Goal: Transaction & Acquisition: Download file/media

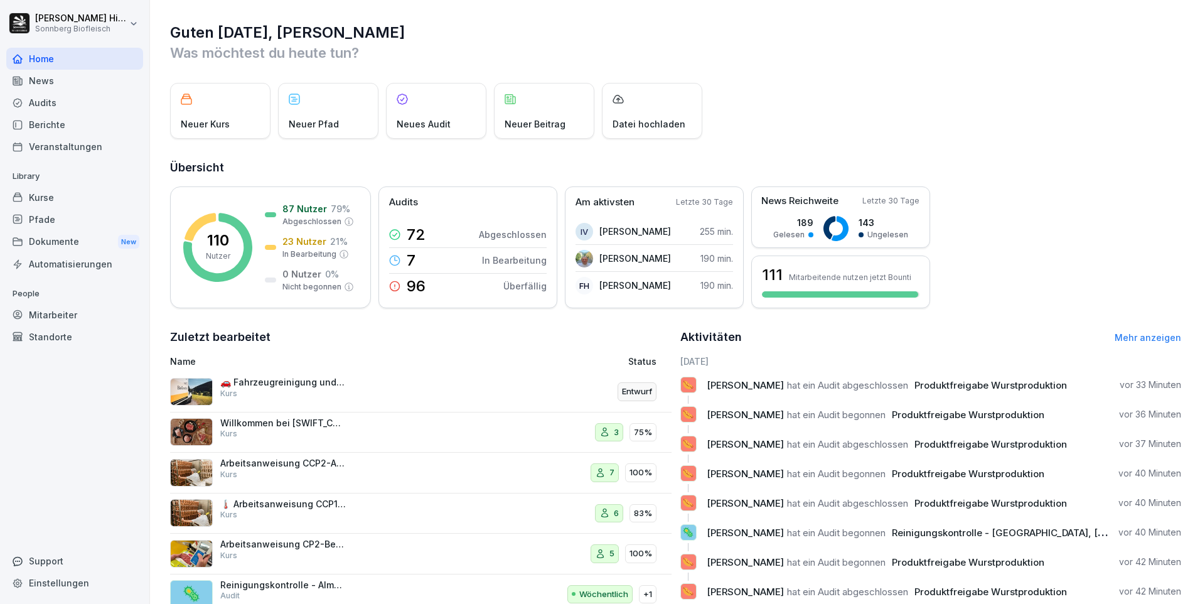
click at [32, 104] on div "Audits" at bounding box center [74, 103] width 137 height 22
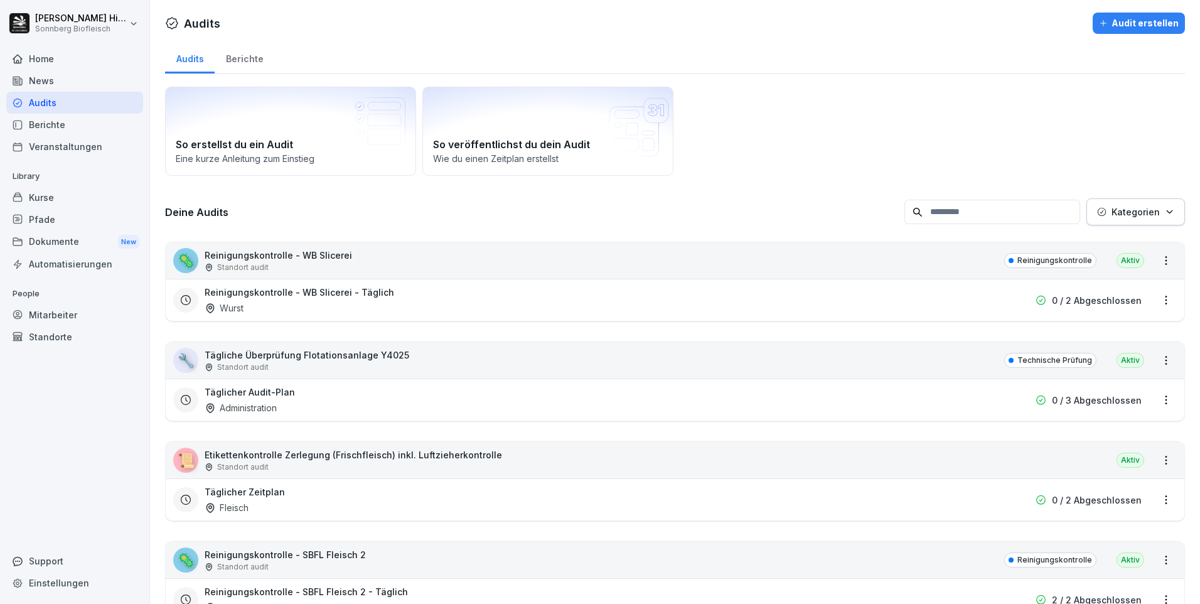
click at [922, 217] on input at bounding box center [992, 212] width 176 height 24
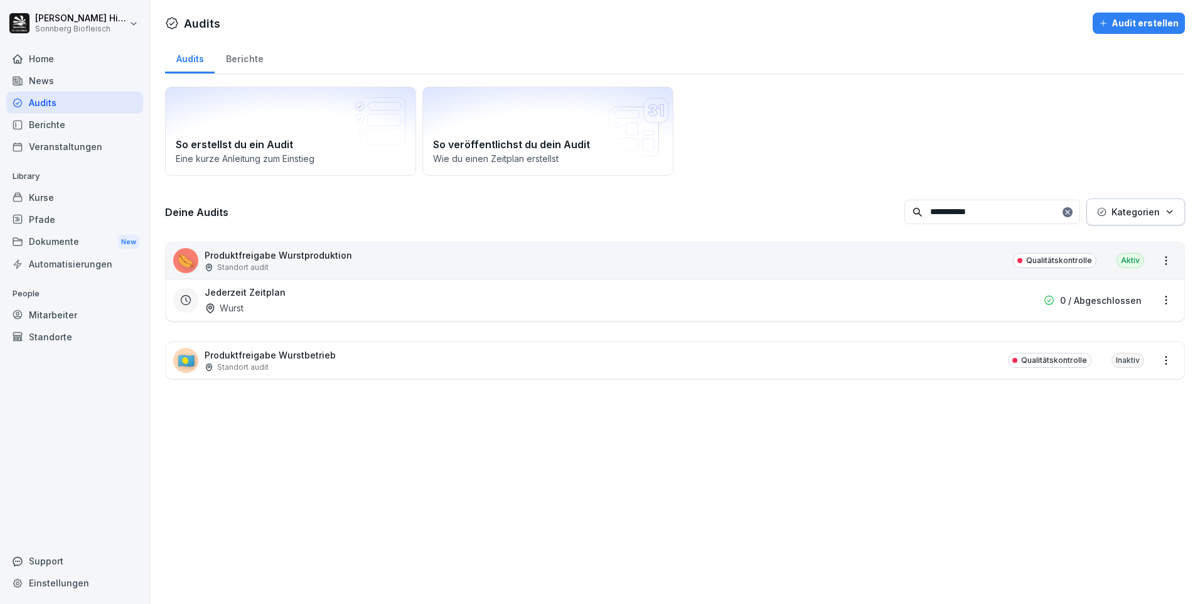
type input "**********"
click at [248, 361] on p "Standort audit" at bounding box center [242, 366] width 51 height 11
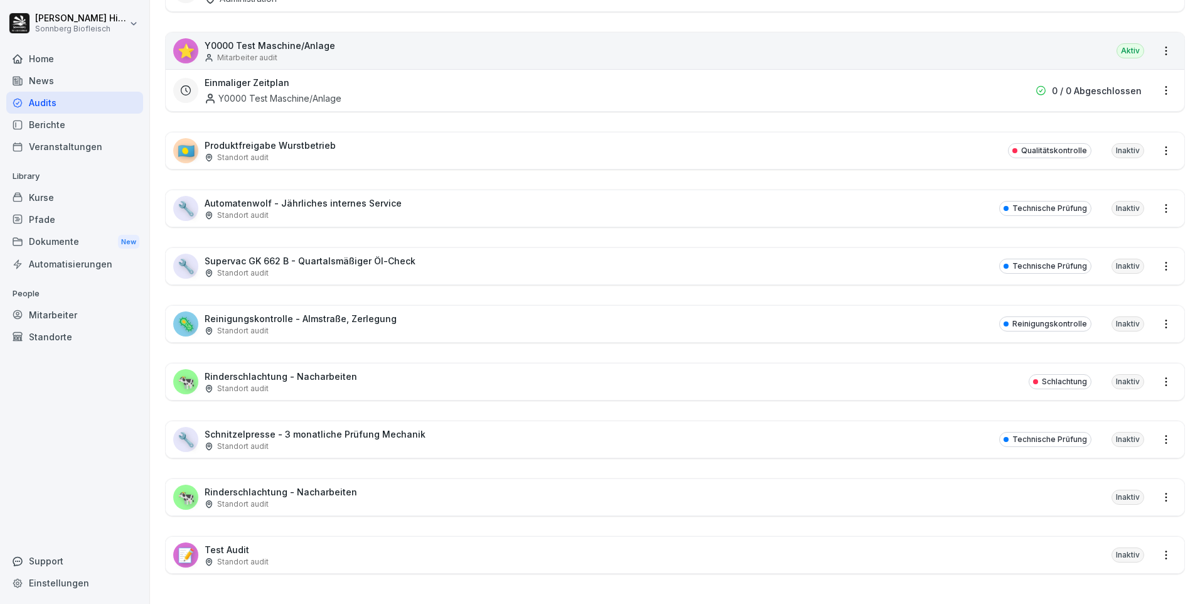
scroll to position [8260, 0]
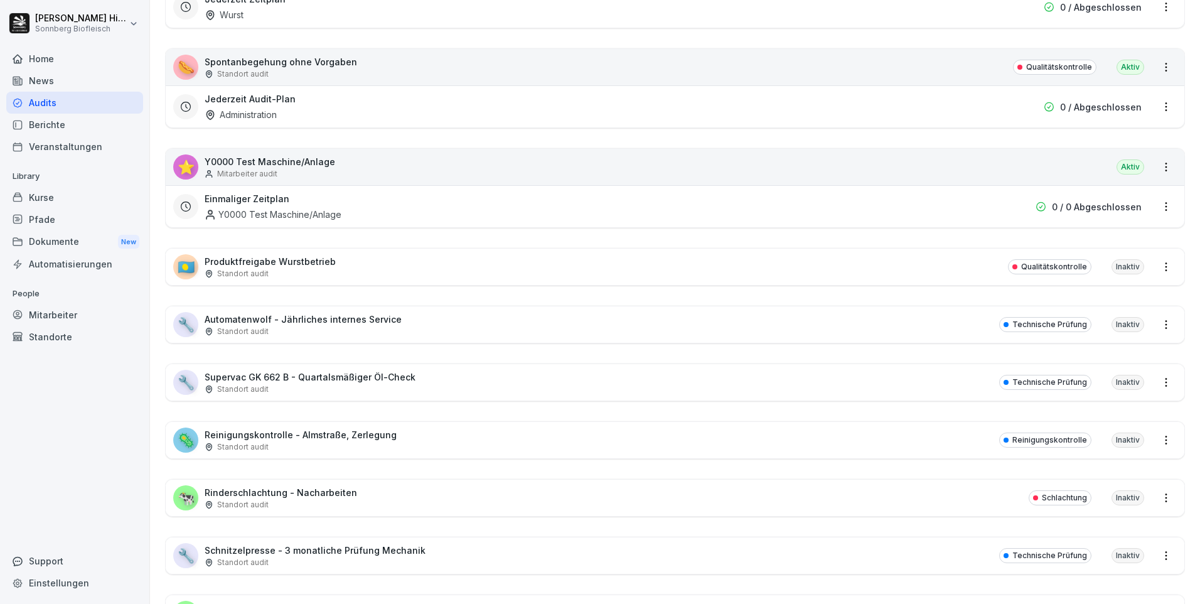
click at [226, 260] on p "Produktfreigabe Wurstbetrieb" at bounding box center [270, 261] width 131 height 13
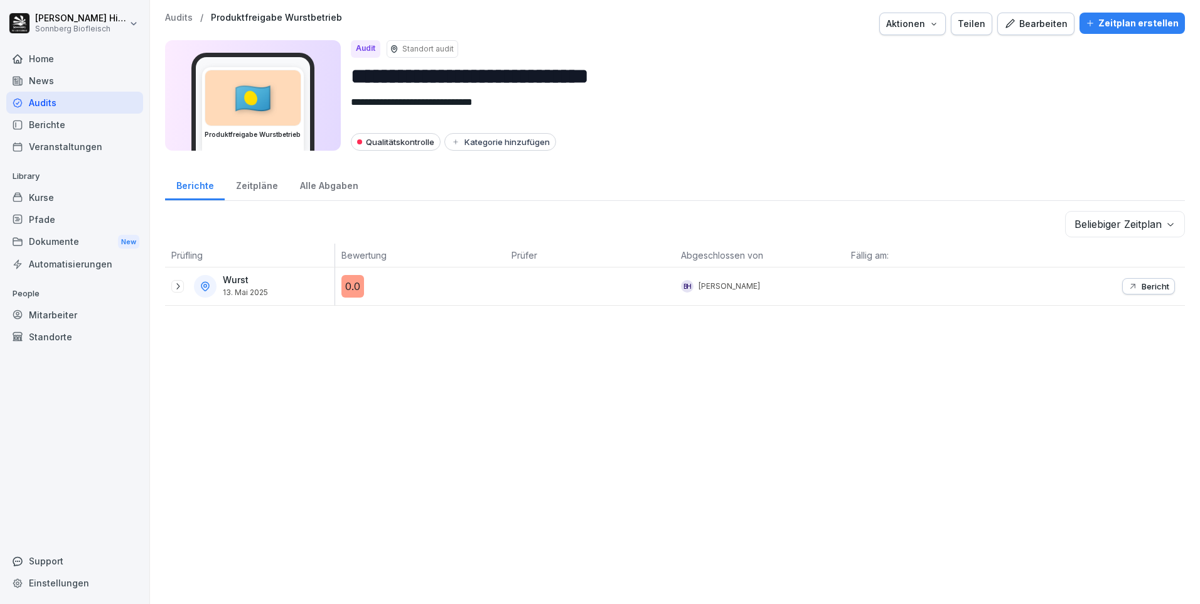
click at [179, 287] on icon at bounding box center [178, 286] width 10 height 10
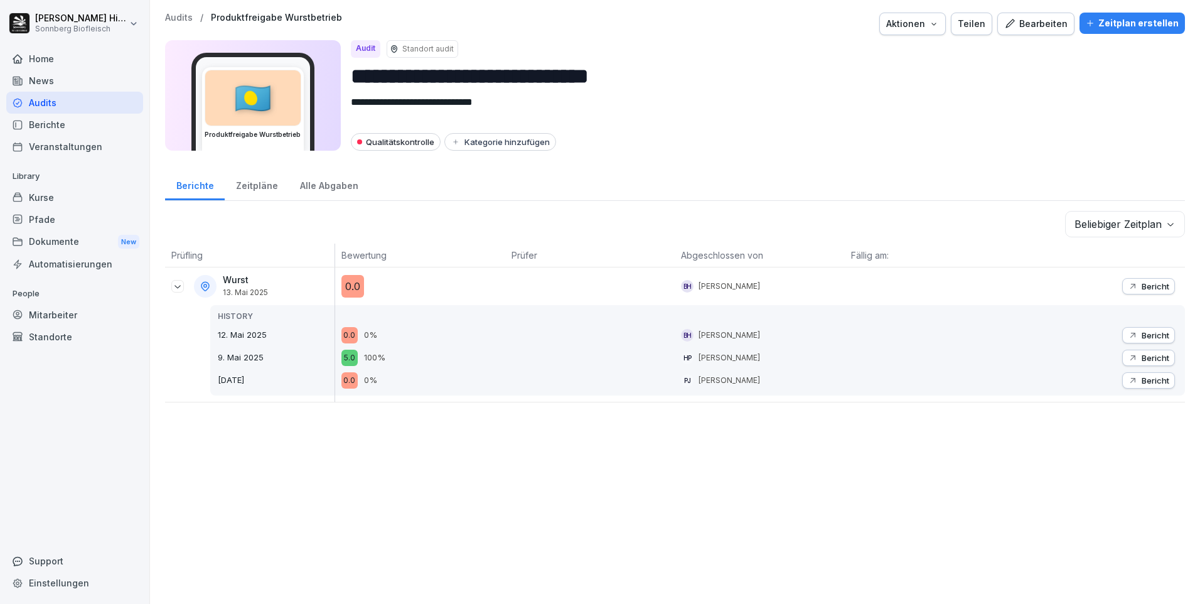
click at [179, 287] on icon at bounding box center [178, 286] width 10 height 10
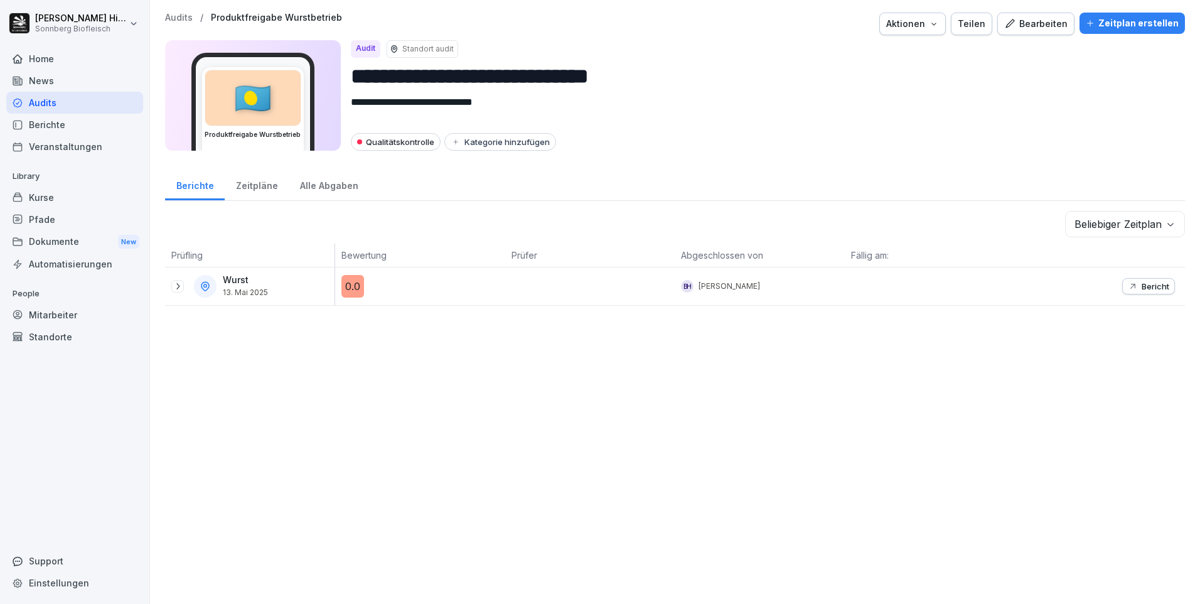
click at [76, 106] on div "Audits" at bounding box center [74, 103] width 137 height 22
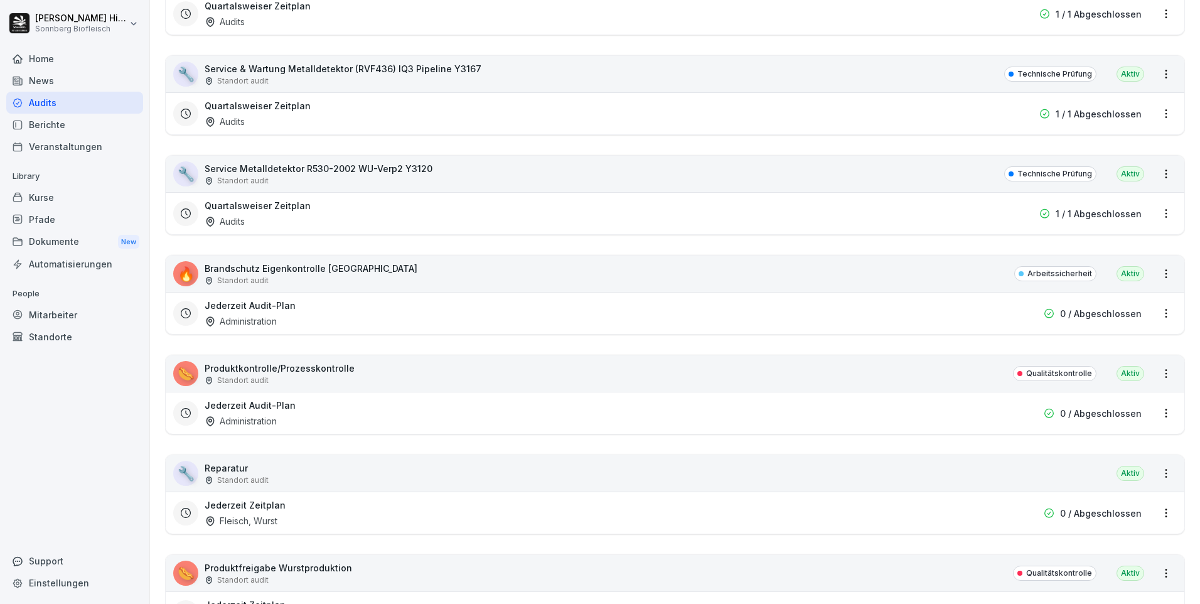
scroll to position [7780, 0]
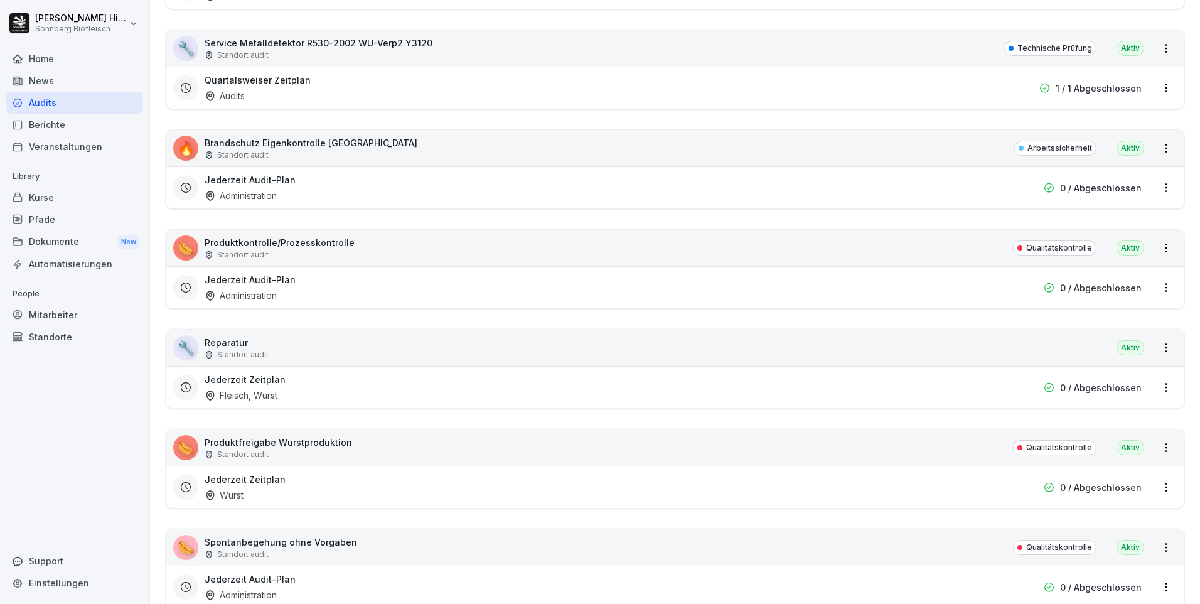
click at [230, 447] on p "Produktfreigabe Wurstproduktion" at bounding box center [278, 441] width 147 height 13
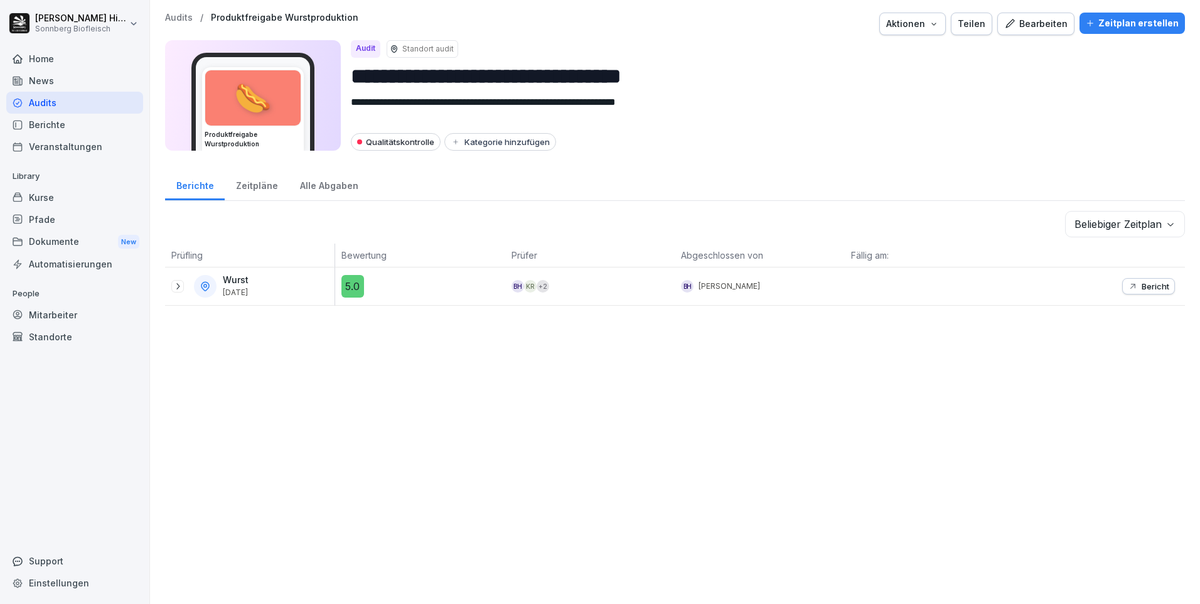
click at [182, 286] on icon at bounding box center [178, 286] width 10 height 10
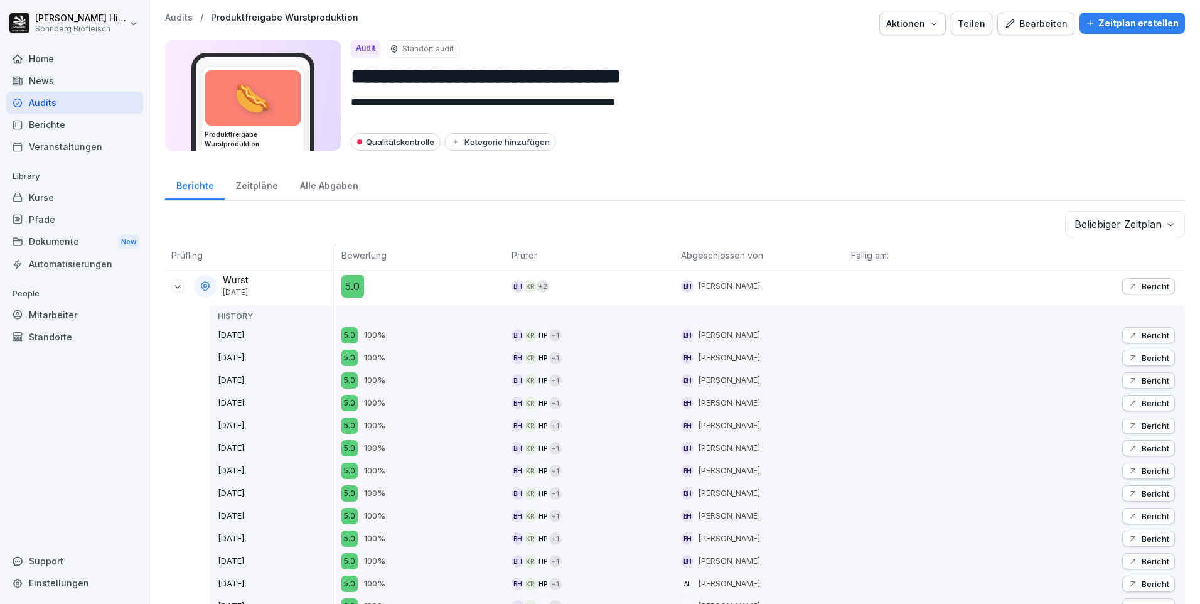
click at [1130, 287] on icon "button" at bounding box center [1132, 286] width 5 height 5
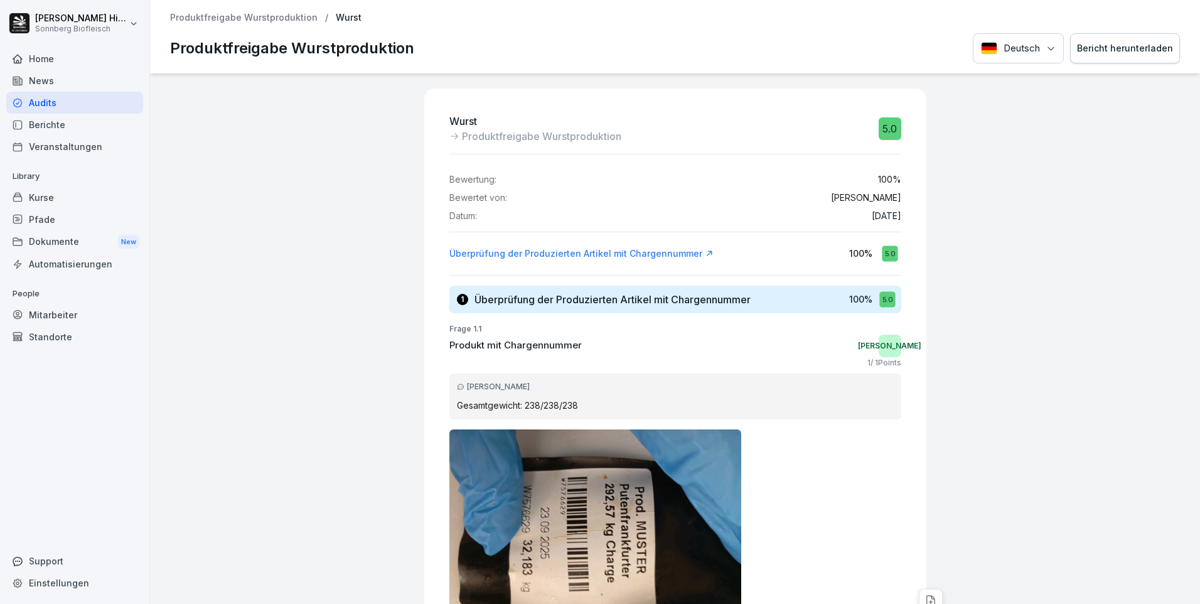
click at [1109, 43] on div "Bericht herunterladen" at bounding box center [1125, 48] width 96 height 14
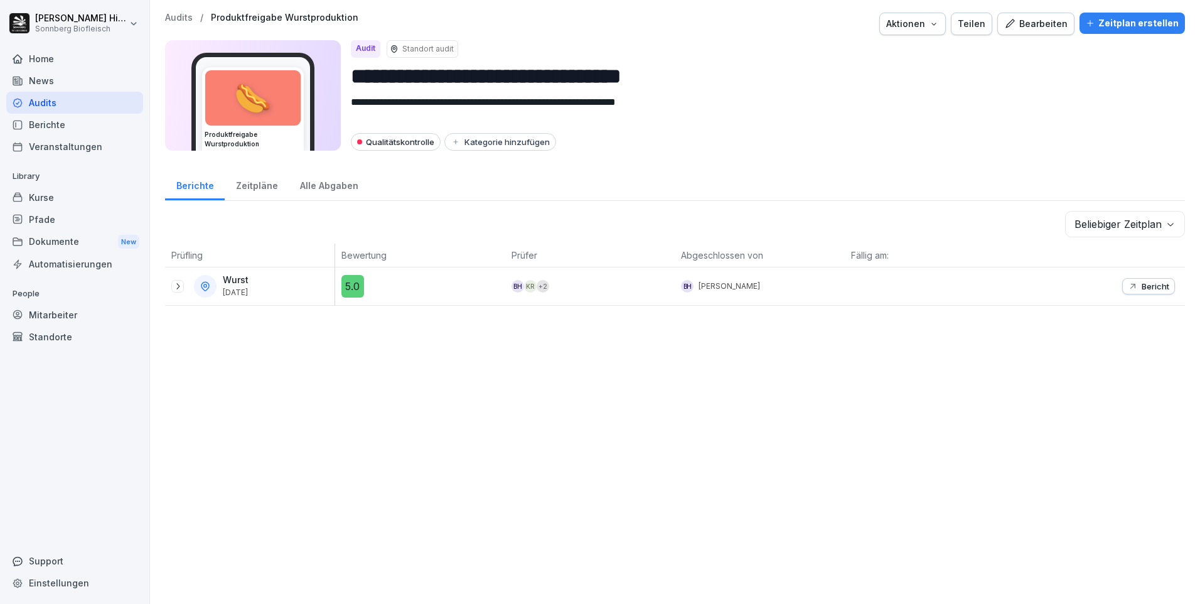
click at [178, 286] on icon at bounding box center [178, 286] width 10 height 10
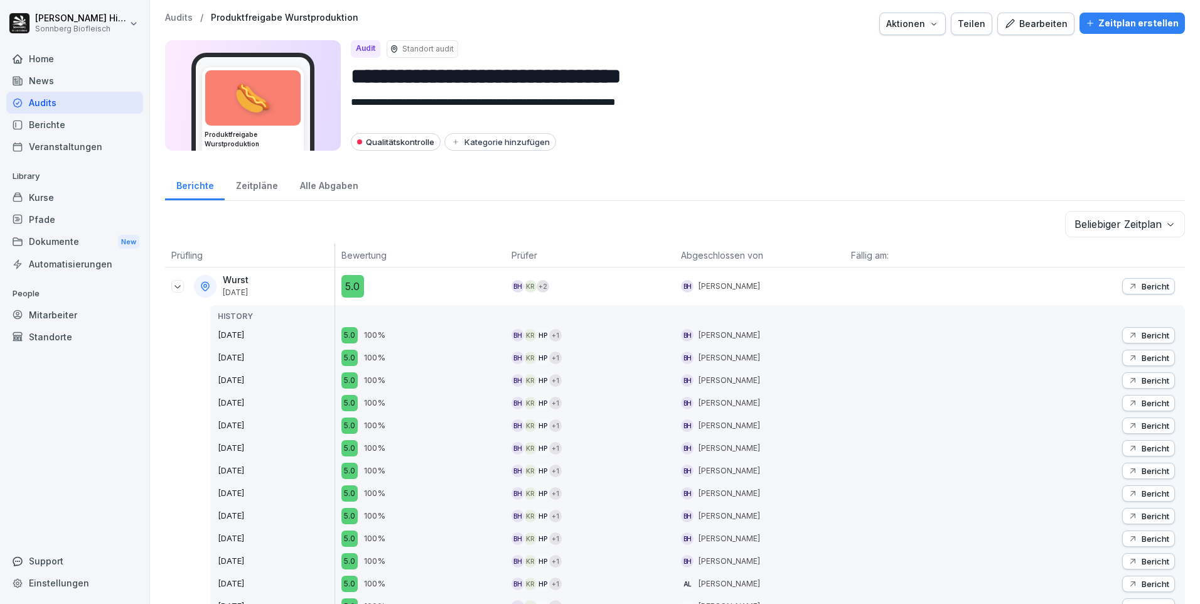
click at [1130, 337] on div "Bericht" at bounding box center [1147, 335] width 41 height 10
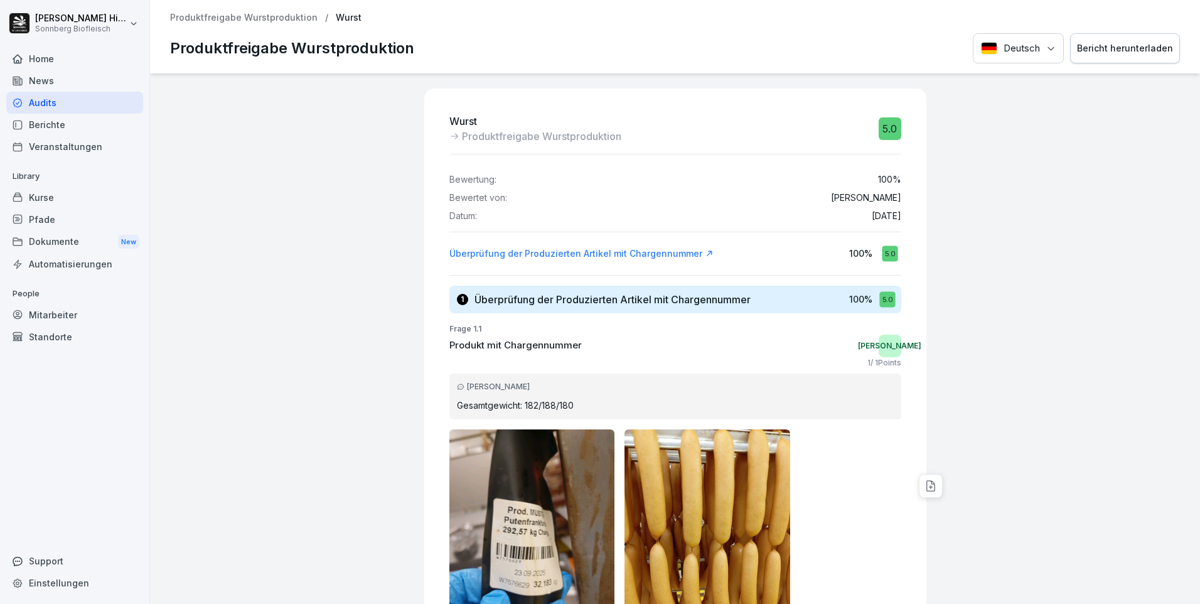
click at [1105, 48] on div "Bericht herunterladen" at bounding box center [1125, 48] width 96 height 14
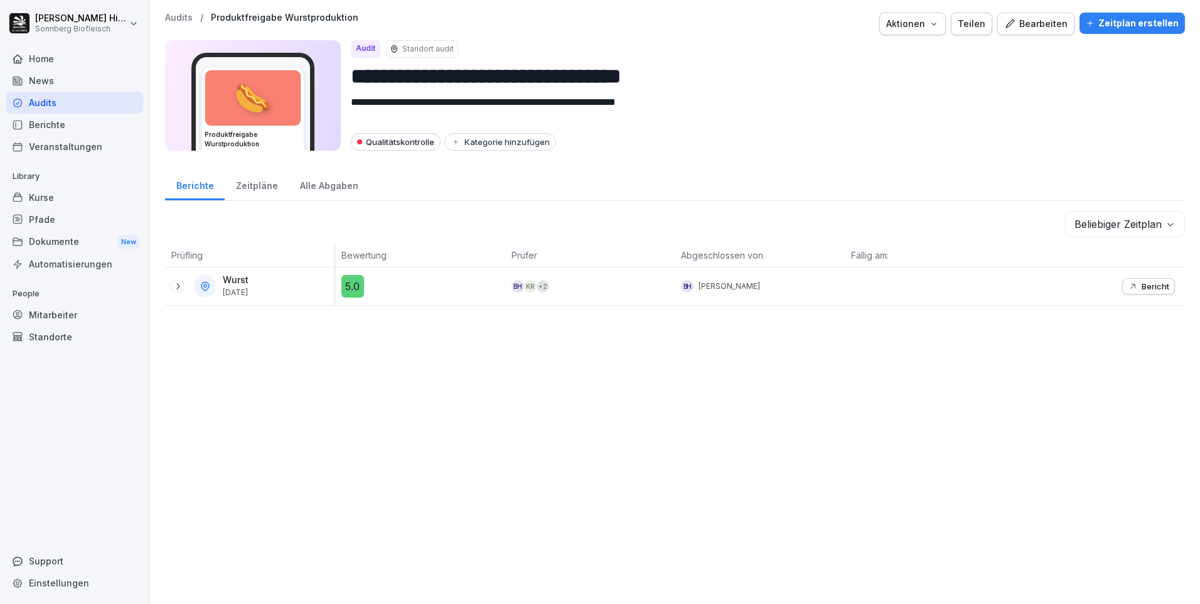
click at [180, 290] on icon at bounding box center [178, 286] width 10 height 10
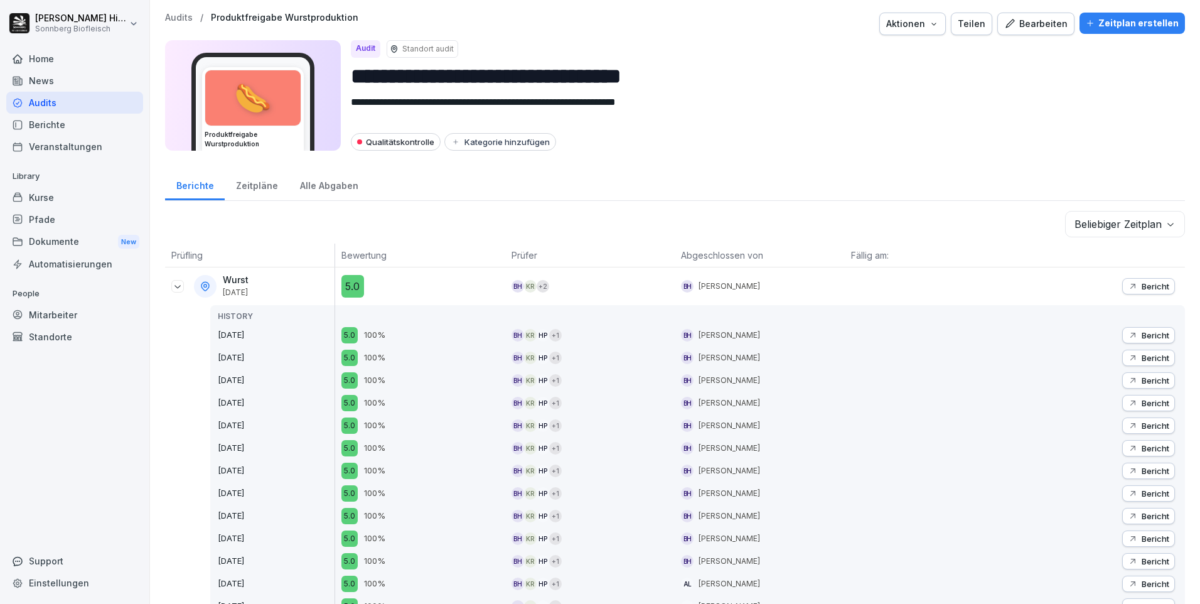
click at [1141, 356] on p "Bericht" at bounding box center [1155, 358] width 28 height 10
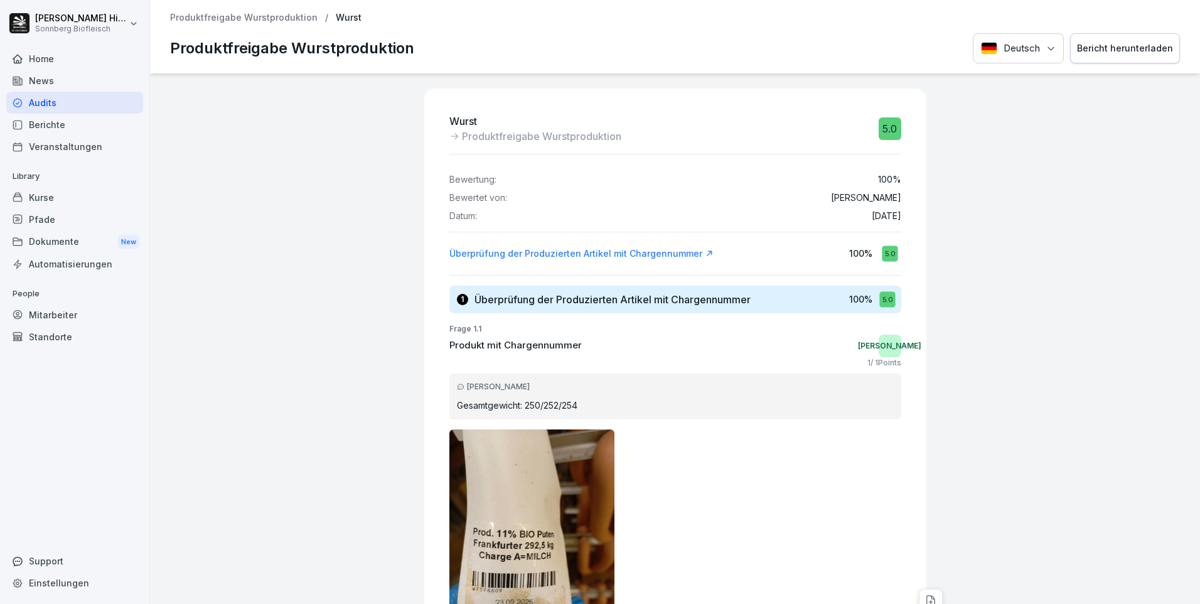
click at [1113, 54] on div "Bericht herunterladen" at bounding box center [1125, 48] width 96 height 14
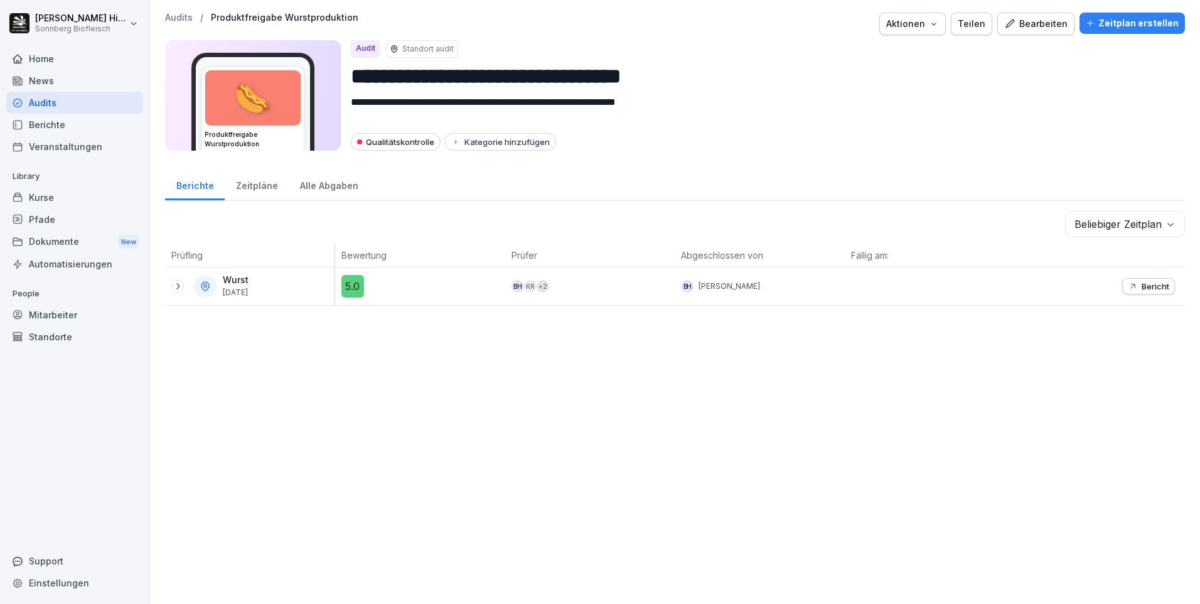
click at [174, 292] on div "Wurst [DATE]" at bounding box center [252, 286] width 163 height 23
click at [173, 290] on icon at bounding box center [178, 286] width 10 height 10
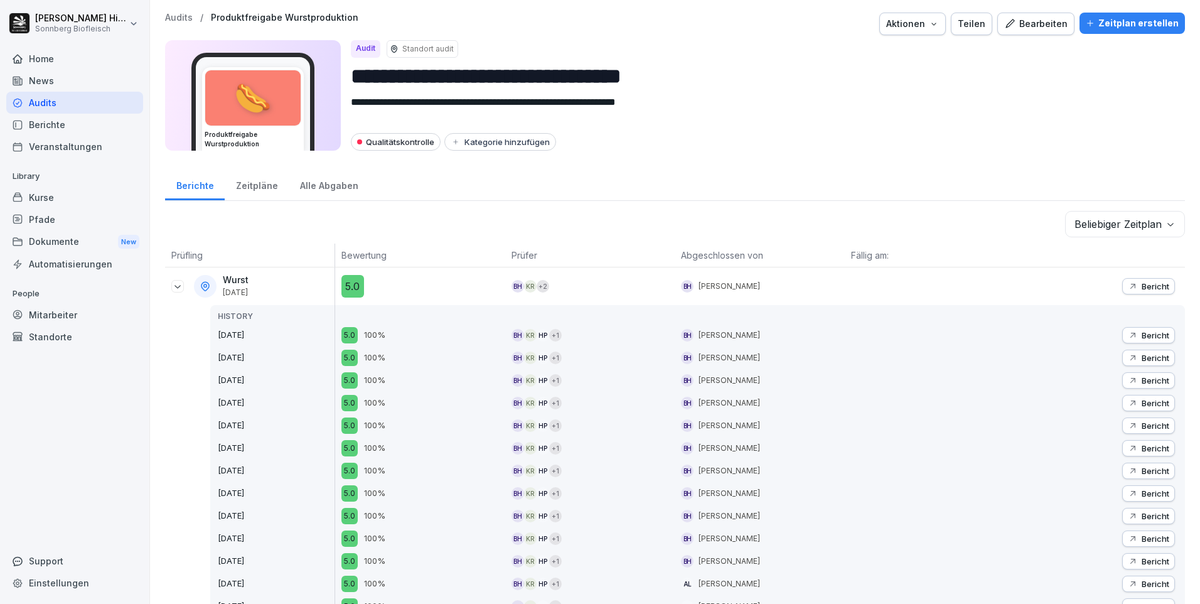
click at [1141, 382] on p "Bericht" at bounding box center [1155, 380] width 28 height 10
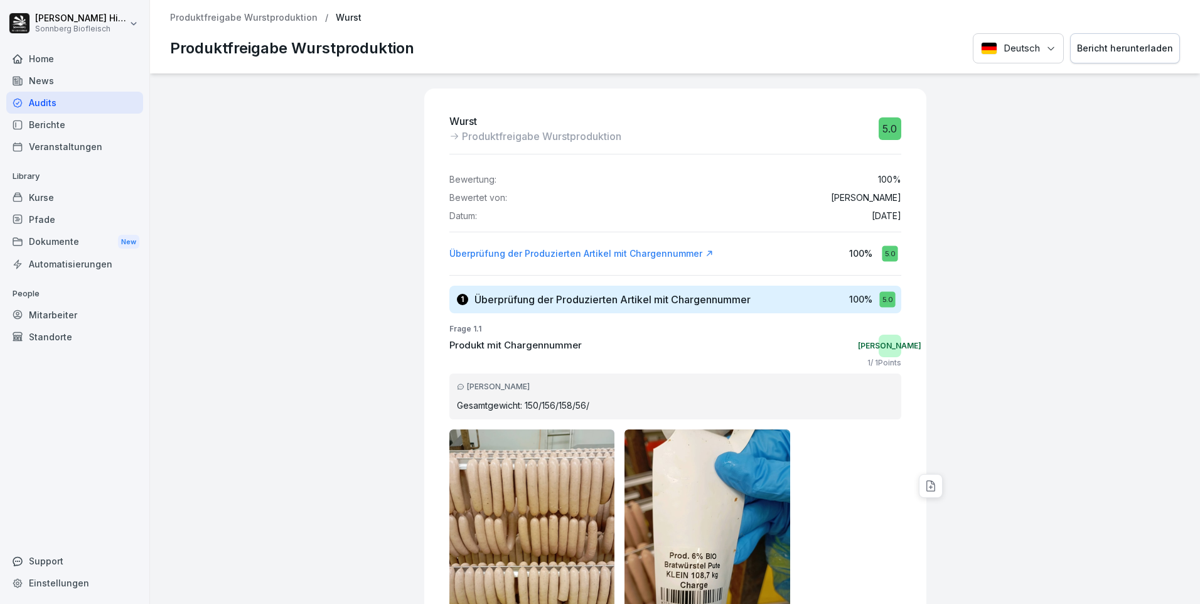
click at [1119, 49] on div "Bericht herunterladen" at bounding box center [1125, 48] width 96 height 14
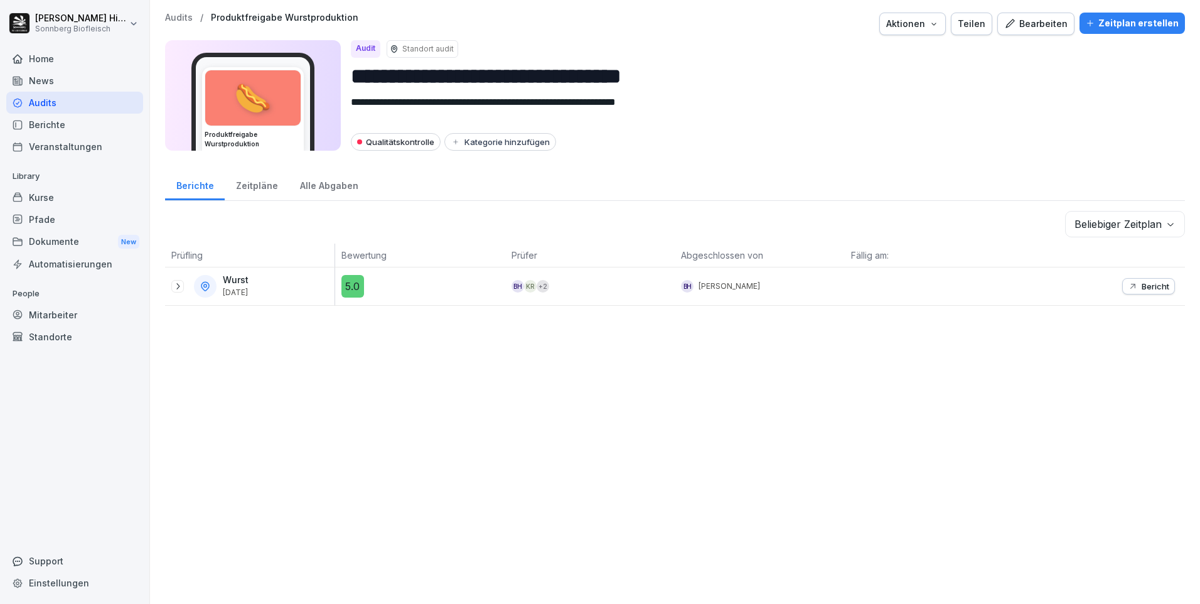
click at [175, 284] on icon at bounding box center [178, 286] width 10 height 10
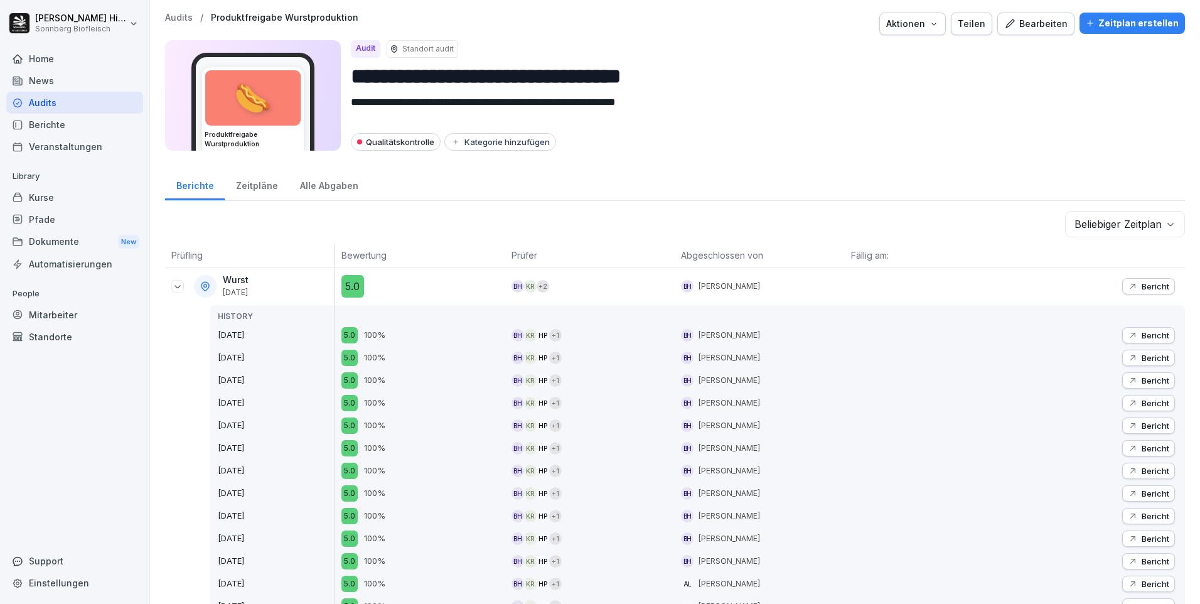
click at [1141, 406] on p "Bericht" at bounding box center [1155, 403] width 28 height 10
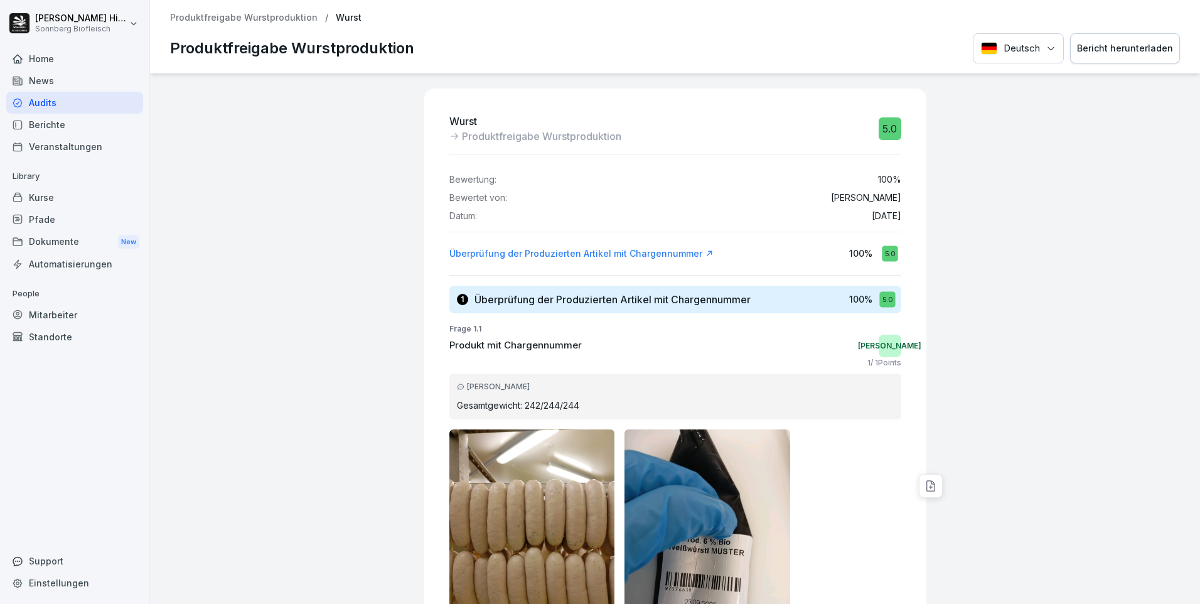
click at [1092, 51] on div "Bericht herunterladen" at bounding box center [1125, 48] width 96 height 14
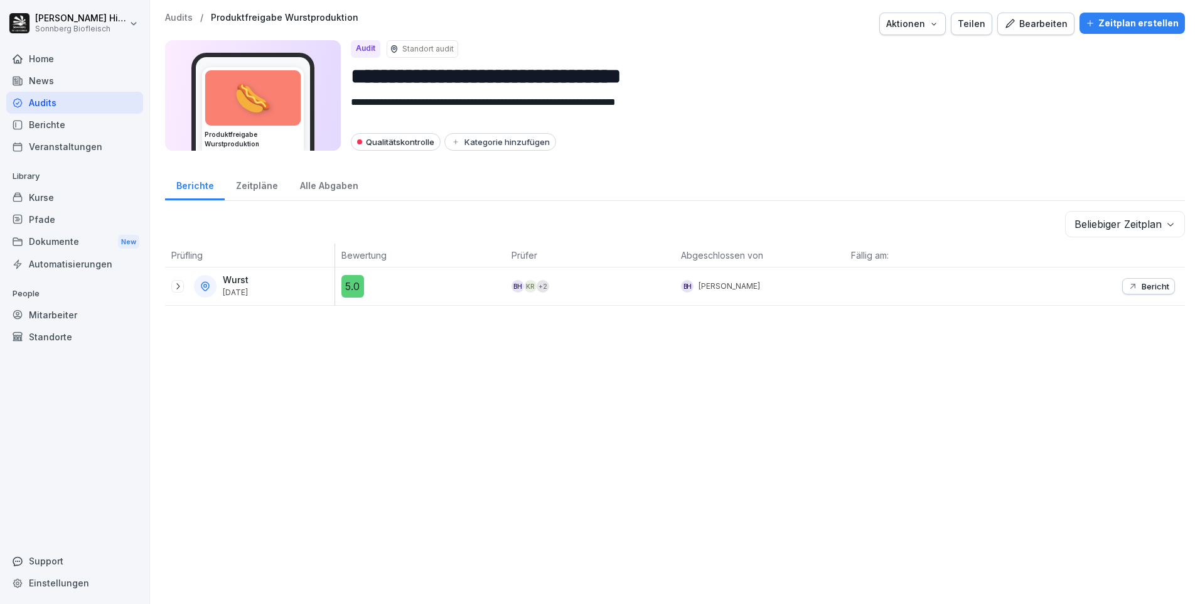
click at [176, 287] on icon at bounding box center [178, 286] width 10 height 10
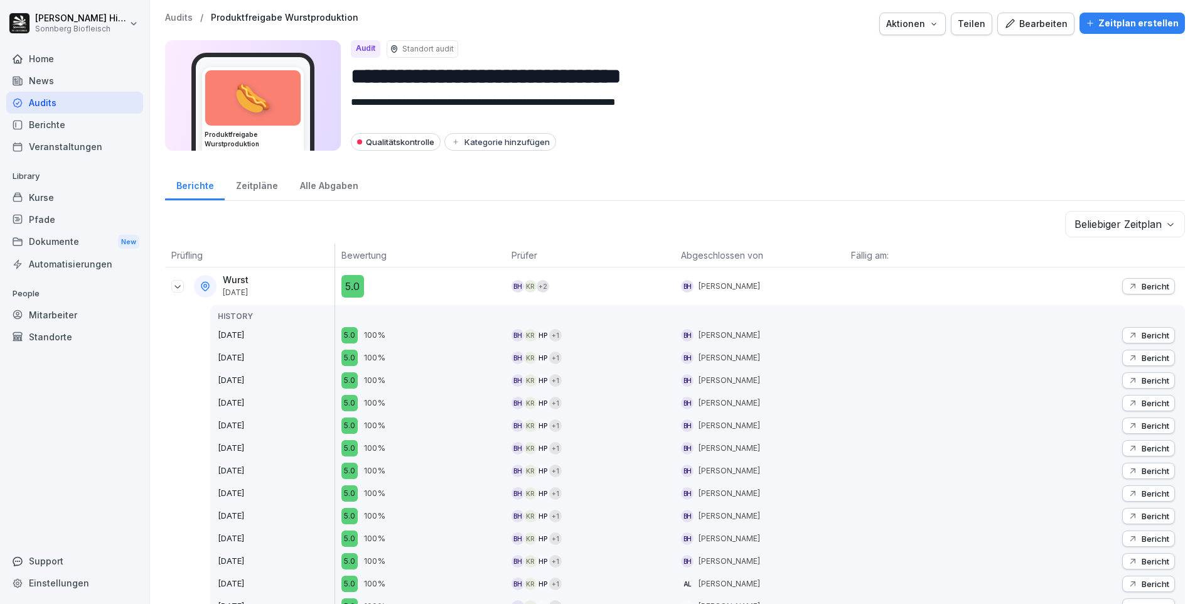
click at [1141, 424] on p "Bericht" at bounding box center [1155, 425] width 28 height 10
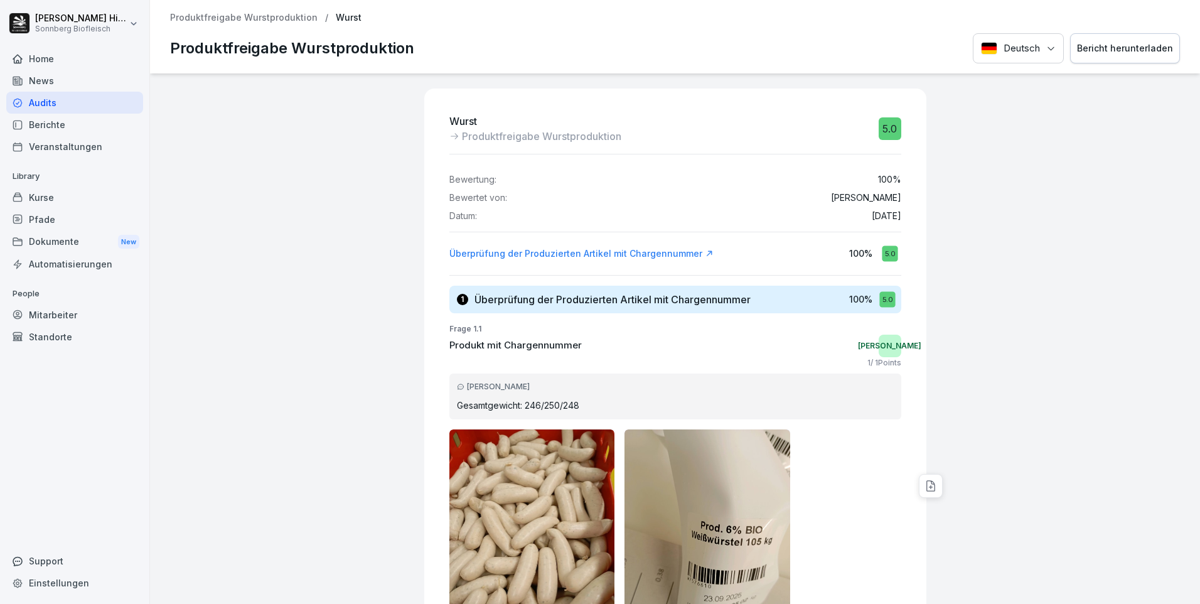
click at [1094, 51] on div "Bericht herunterladen" at bounding box center [1125, 48] width 96 height 14
